Goal: Transaction & Acquisition: Download file/media

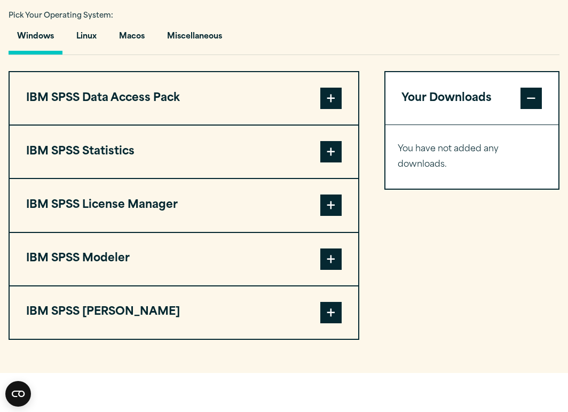
scroll to position [782, 0]
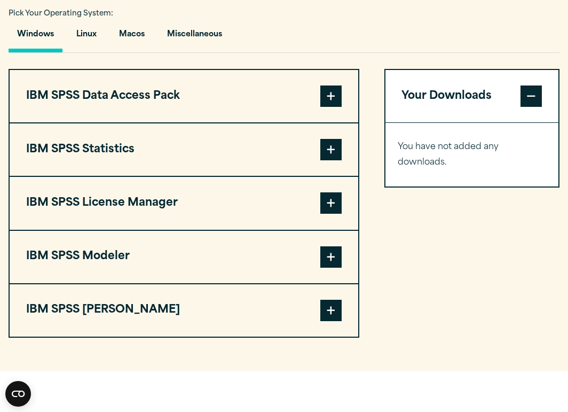
click at [330, 150] on span at bounding box center [330, 149] width 21 height 21
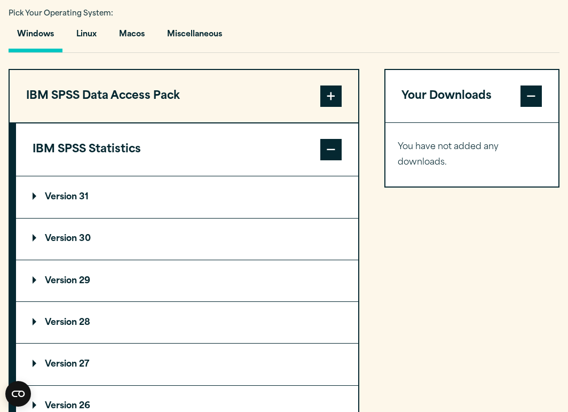
click at [273, 205] on summary "Version 31" at bounding box center [187, 196] width 342 height 41
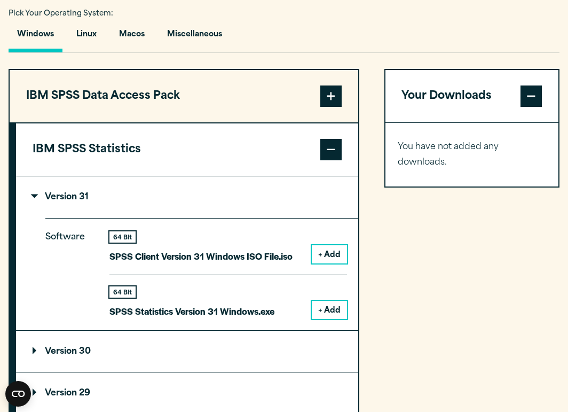
click at [273, 205] on summary "Version 31" at bounding box center [187, 196] width 342 height 41
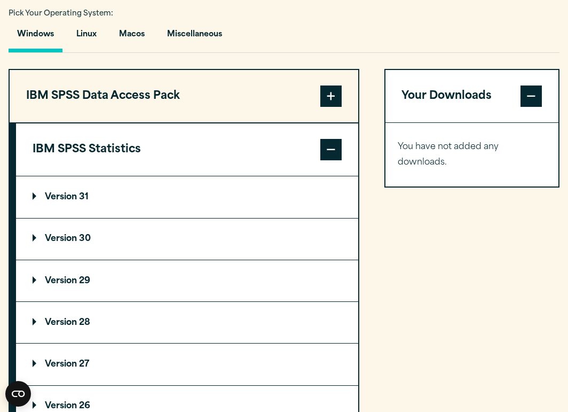
click at [254, 244] on summary "Version 30" at bounding box center [187, 238] width 342 height 41
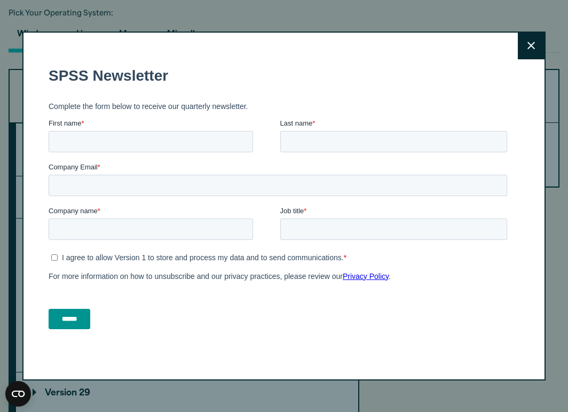
click at [524, 52] on button "Close" at bounding box center [531, 46] width 27 height 27
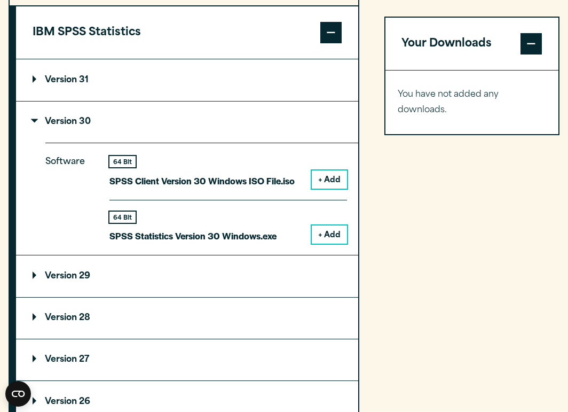
scroll to position [900, 0]
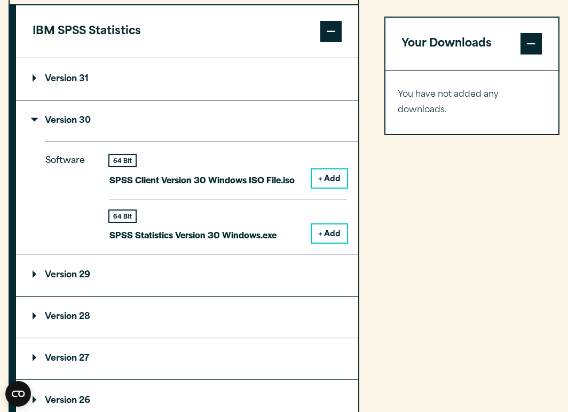
click at [41, 272] on p "Version 29" at bounding box center [62, 275] width 58 height 9
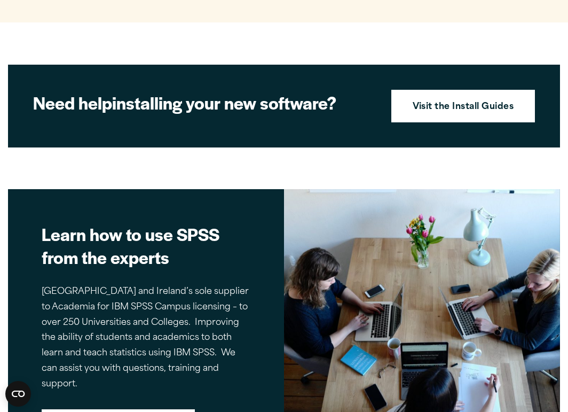
scroll to position [2364, 0]
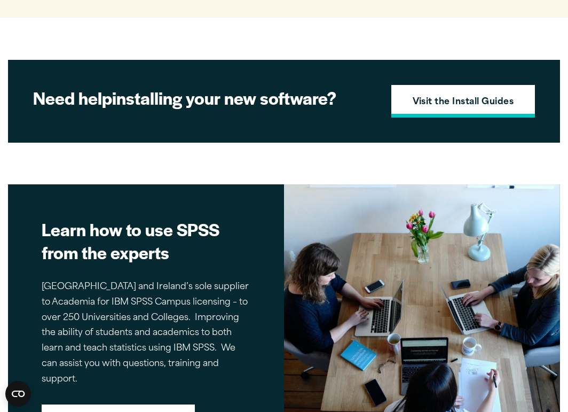
click at [481, 96] on strong "Visit the Install Guides" at bounding box center [463, 103] width 101 height 14
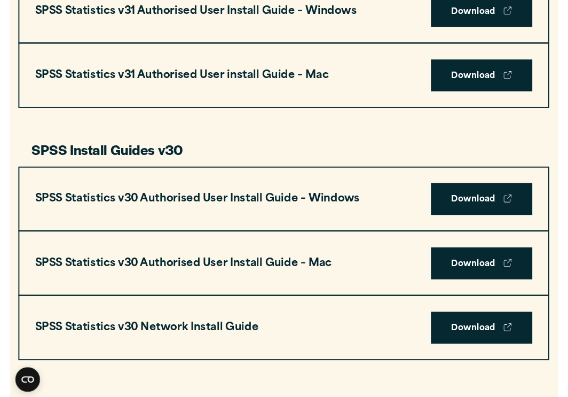
scroll to position [602, 0]
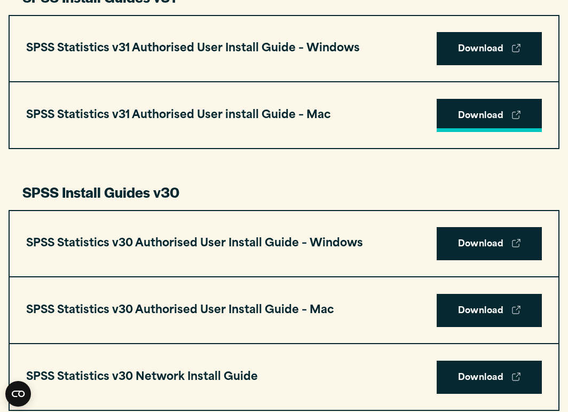
click at [487, 111] on link "Download" at bounding box center [490, 115] width 106 height 33
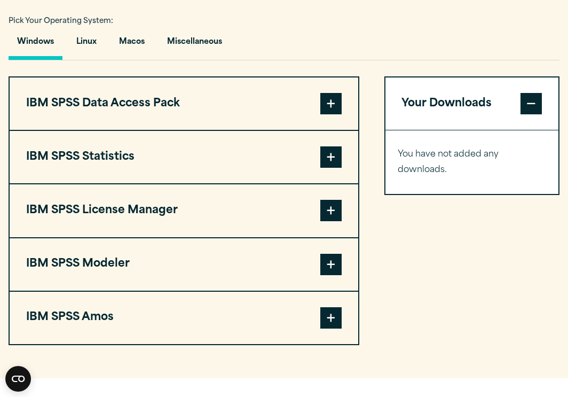
scroll to position [777, 0]
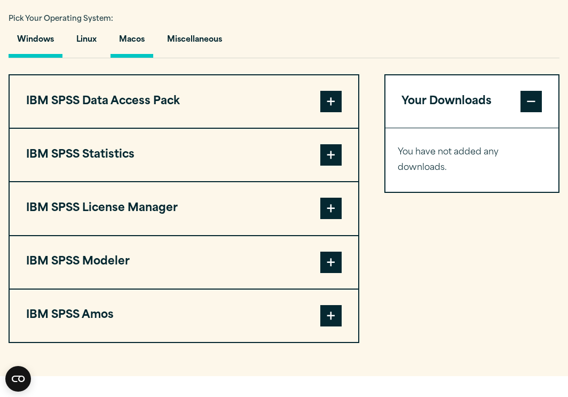
click at [135, 40] on button "Macos" at bounding box center [131, 42] width 43 height 30
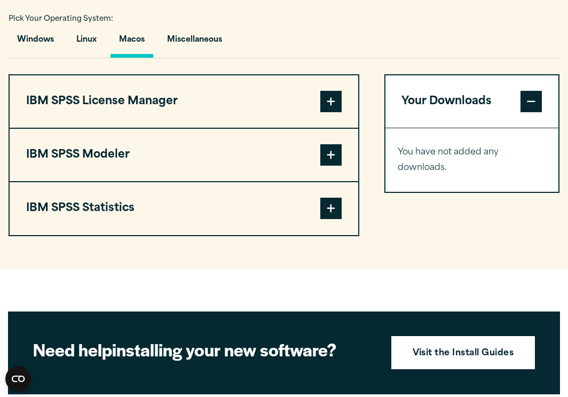
click at [333, 197] on span at bounding box center [330, 207] width 21 height 21
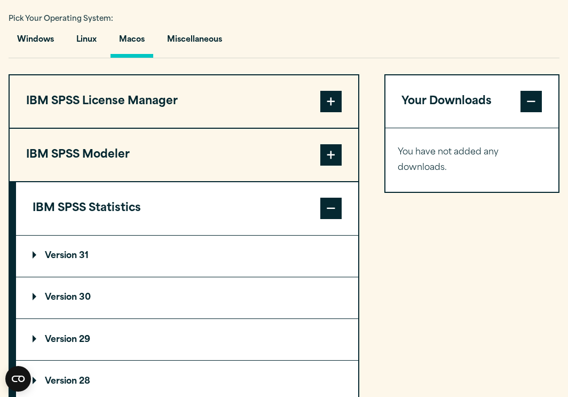
click at [279, 259] on summary "Version 31" at bounding box center [187, 255] width 342 height 41
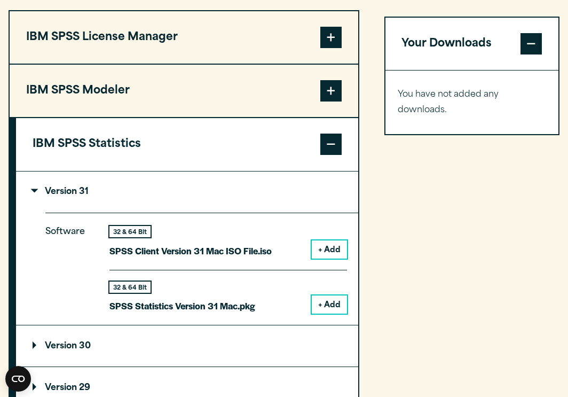
scroll to position [843, 0]
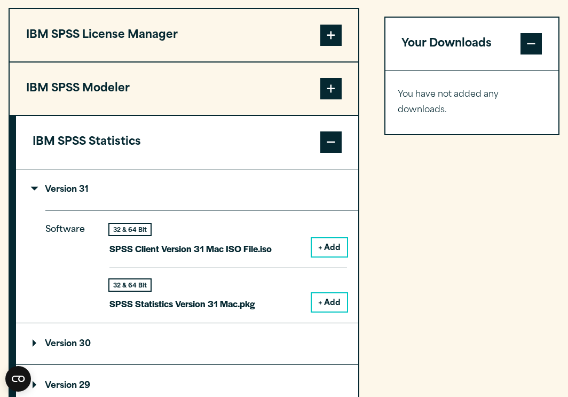
click at [323, 302] on button "+ Add" at bounding box center [329, 302] width 35 height 18
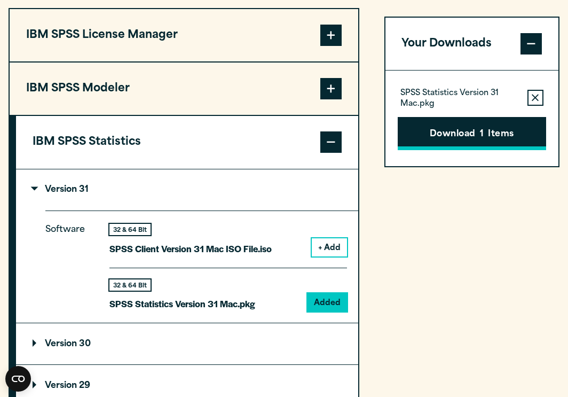
click at [468, 142] on button "Download 1 Items" at bounding box center [472, 133] width 148 height 33
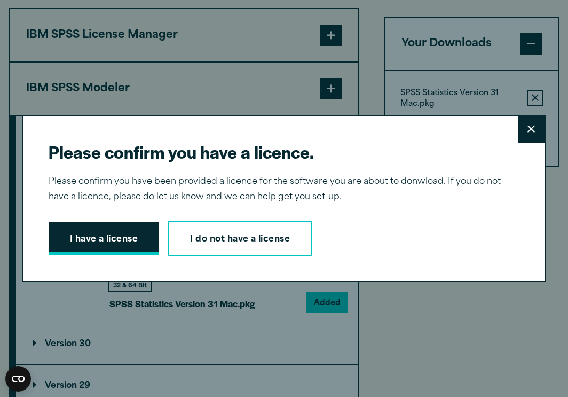
click at [121, 244] on button "I have a license" at bounding box center [104, 238] width 111 height 33
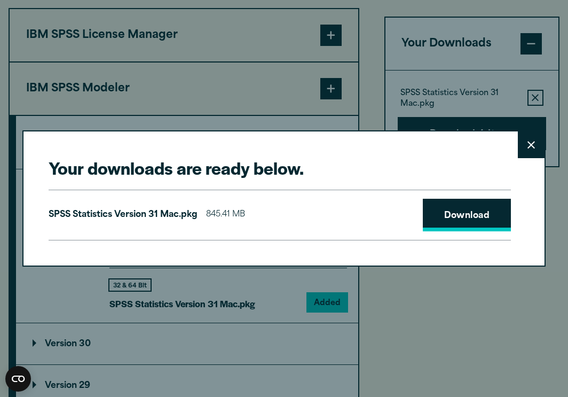
click at [498, 216] on link "Download" at bounding box center [467, 215] width 89 height 33
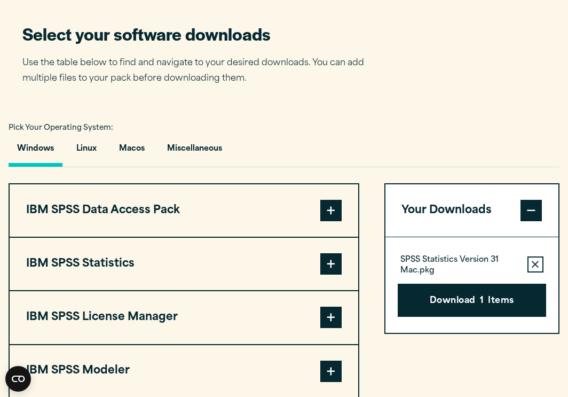
scroll to position [670, 0]
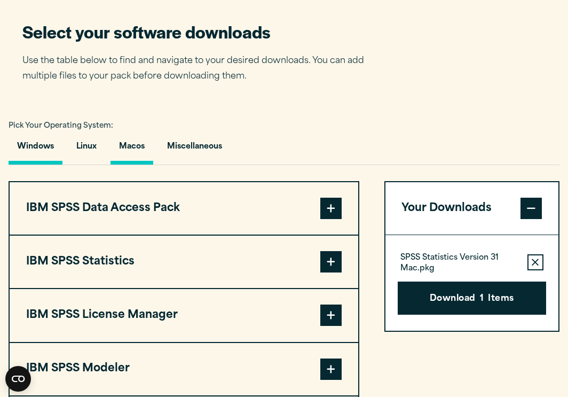
click at [127, 144] on button "Macos" at bounding box center [131, 149] width 43 height 30
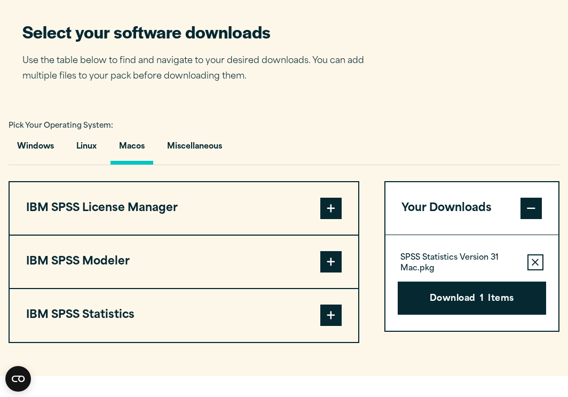
click at [264, 321] on button "IBM SPSS Statistics" at bounding box center [184, 315] width 349 height 52
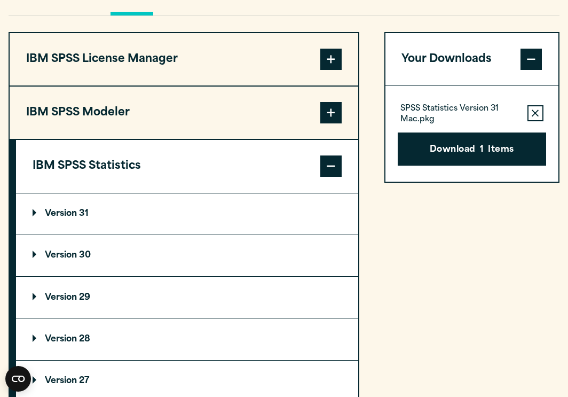
scroll to position [820, 0]
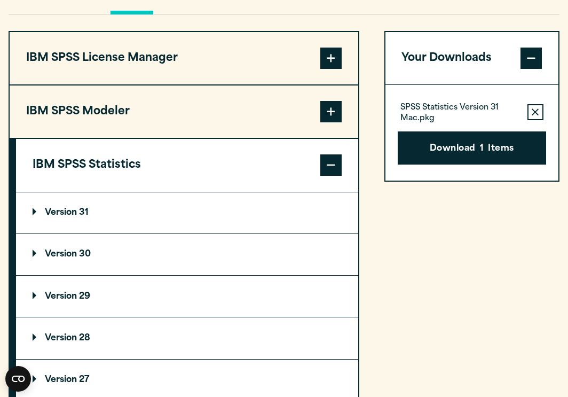
click at [276, 204] on summary "Version 31" at bounding box center [187, 212] width 342 height 41
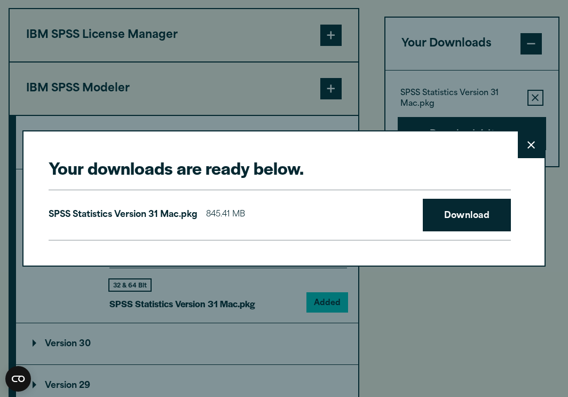
click at [538, 151] on button "Close" at bounding box center [531, 144] width 27 height 27
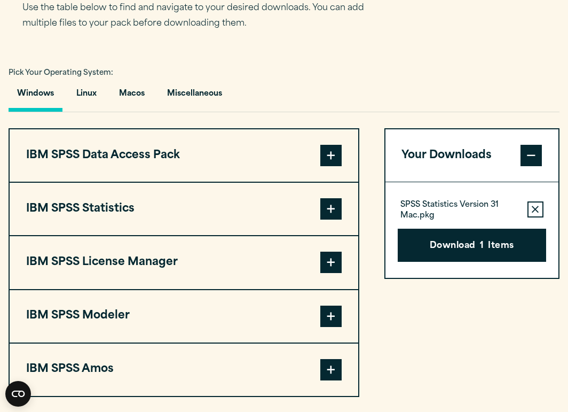
scroll to position [725, 0]
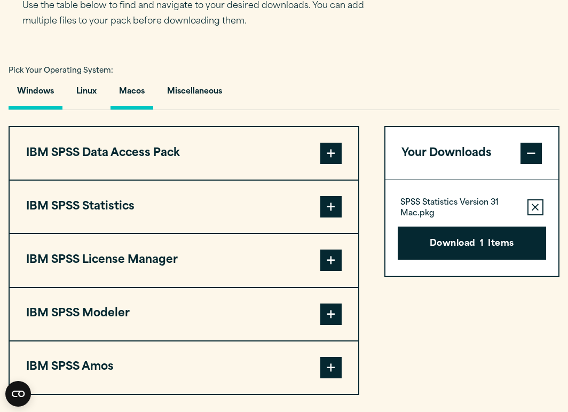
click at [141, 89] on button "Macos" at bounding box center [131, 94] width 43 height 30
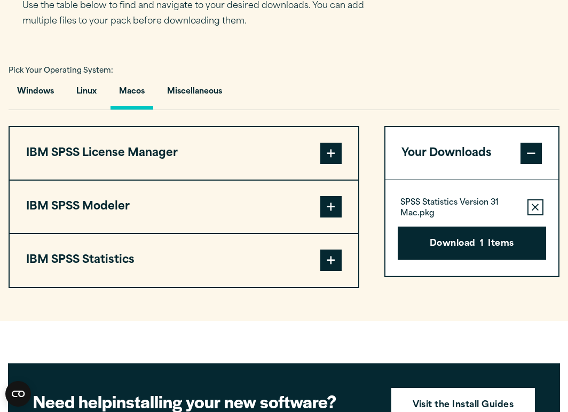
click at [339, 259] on span at bounding box center [330, 259] width 21 height 21
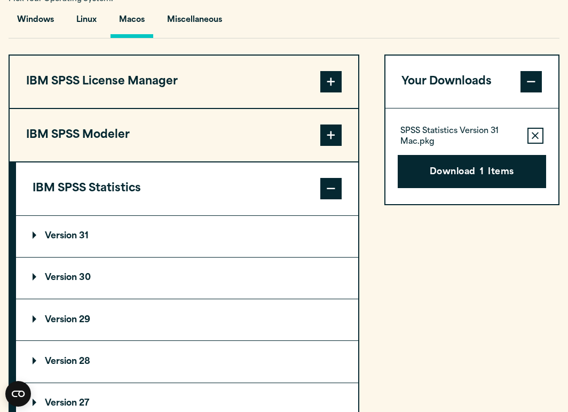
scroll to position [813, 0]
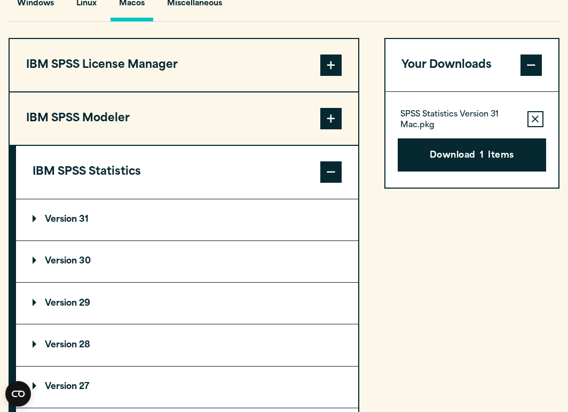
click at [248, 297] on summary "Version 29" at bounding box center [187, 302] width 342 height 41
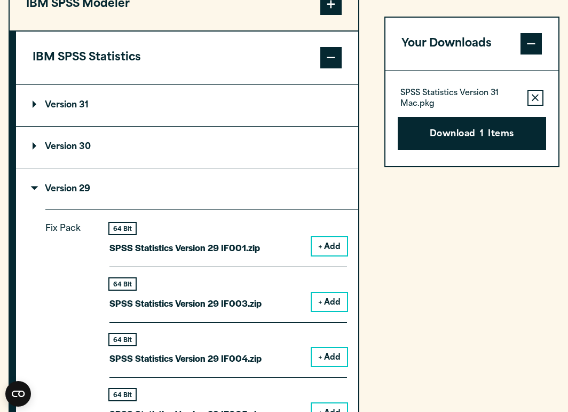
scroll to position [925, 0]
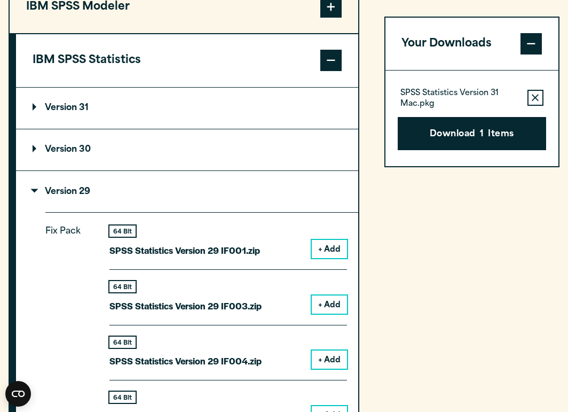
click at [203, 176] on summary "Version 29" at bounding box center [187, 191] width 342 height 41
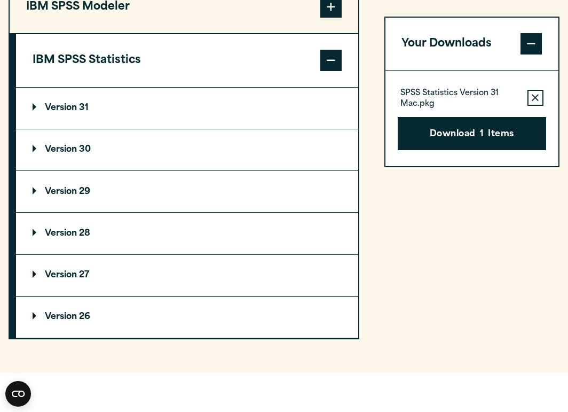
click at [224, 123] on summary "Version 31" at bounding box center [187, 108] width 342 height 41
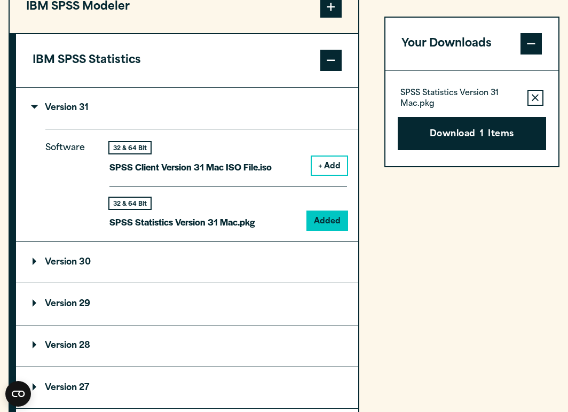
click at [226, 104] on summary "Version 31" at bounding box center [187, 108] width 342 height 41
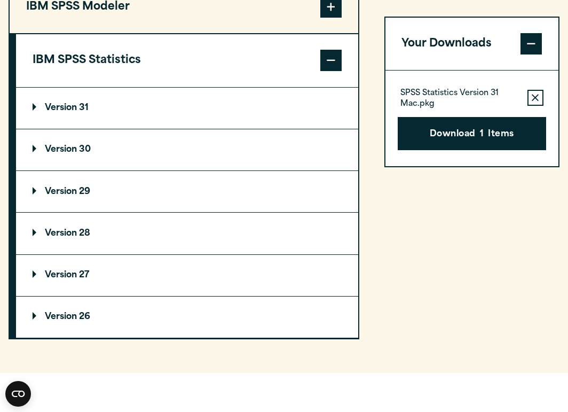
click at [226, 104] on summary "Version 31" at bounding box center [187, 108] width 342 height 41
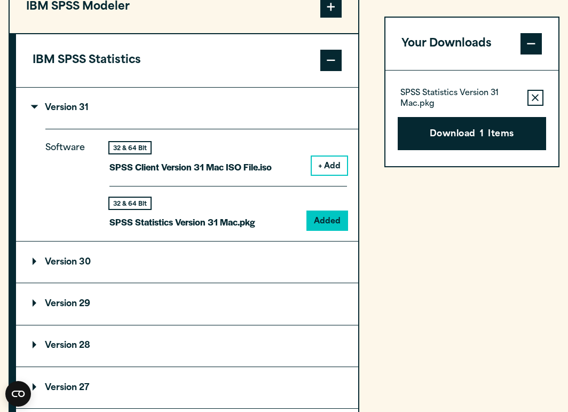
click at [226, 105] on summary "Version 31" at bounding box center [187, 108] width 342 height 41
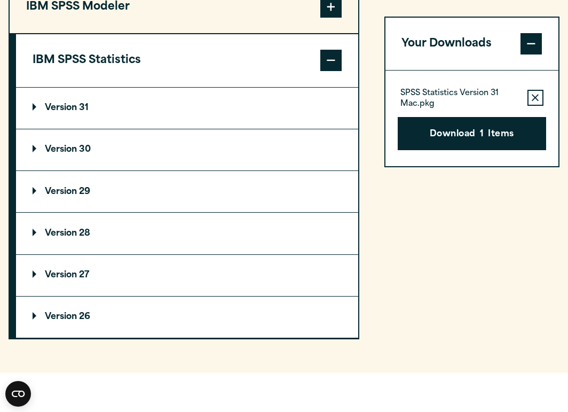
click at [203, 153] on summary "Version 30" at bounding box center [187, 149] width 342 height 41
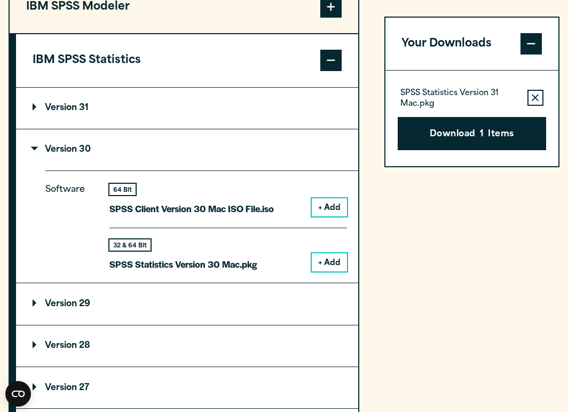
click at [203, 153] on summary "Version 30" at bounding box center [187, 149] width 342 height 41
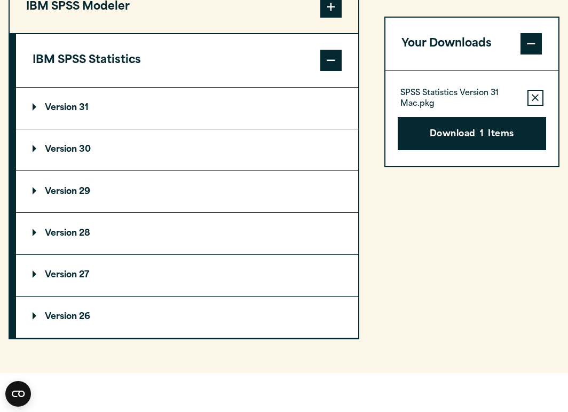
click at [187, 193] on summary "Version 29" at bounding box center [187, 191] width 342 height 41
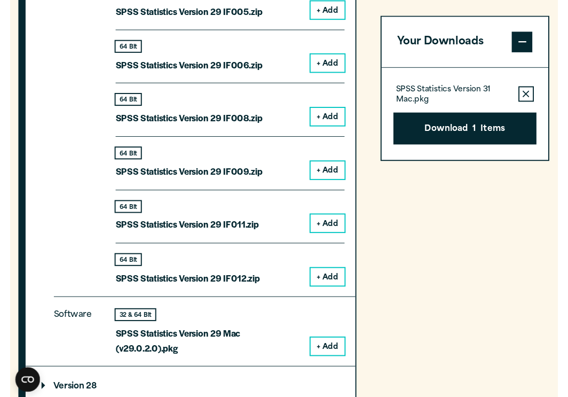
scroll to position [1336, 0]
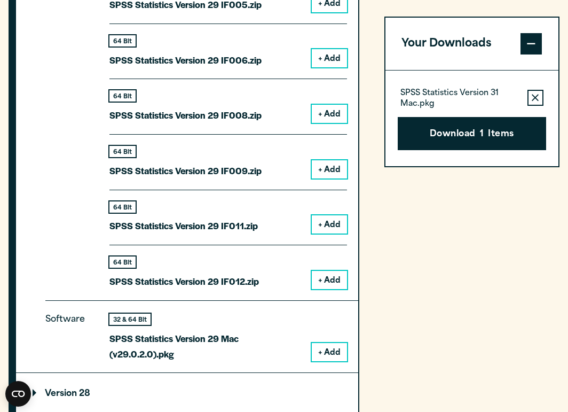
click at [333, 345] on button "+ Add" at bounding box center [329, 352] width 35 height 18
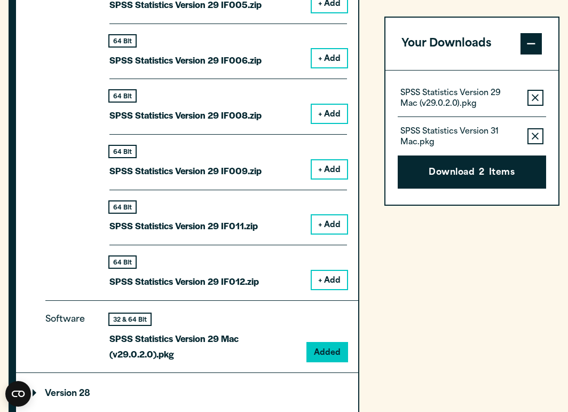
click at [534, 133] on icon "button" at bounding box center [535, 135] width 7 height 7
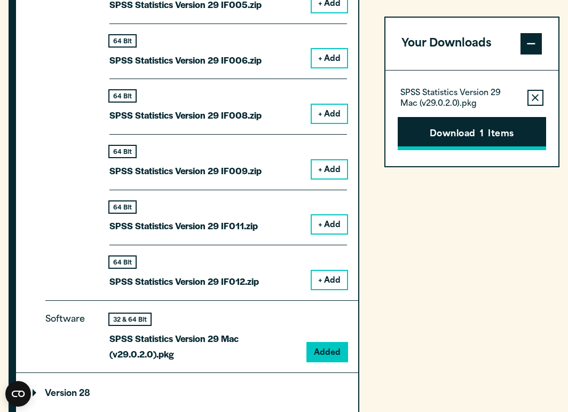
click at [518, 132] on button "Download 1 Items" at bounding box center [472, 133] width 148 height 33
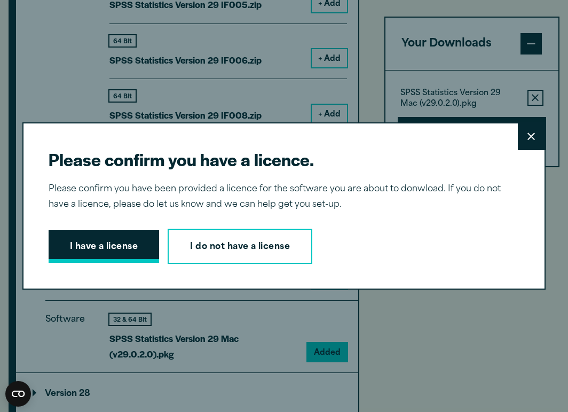
click at [121, 244] on button "I have a license" at bounding box center [104, 246] width 111 height 33
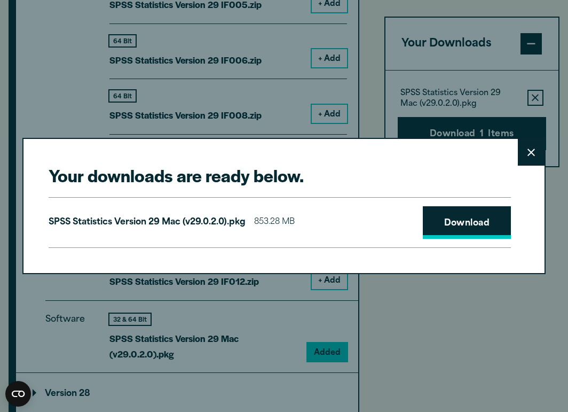
click at [460, 227] on link "Download" at bounding box center [467, 222] width 89 height 33
